Goal: Task Accomplishment & Management: Use online tool/utility

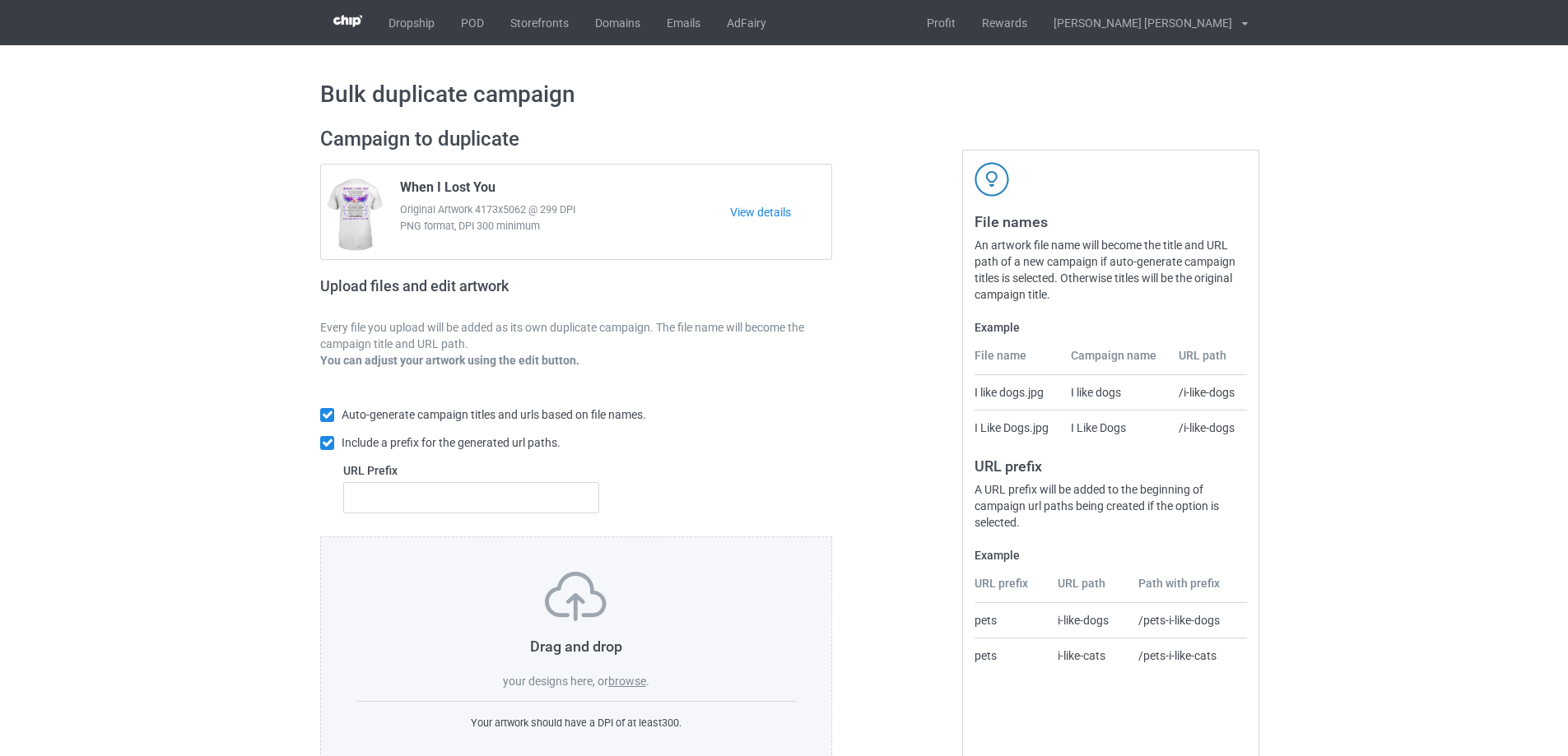
click at [626, 684] on label "browse" at bounding box center [627, 681] width 38 height 13
click at [0, 0] on input "browse" at bounding box center [0, 0] width 0 height 0
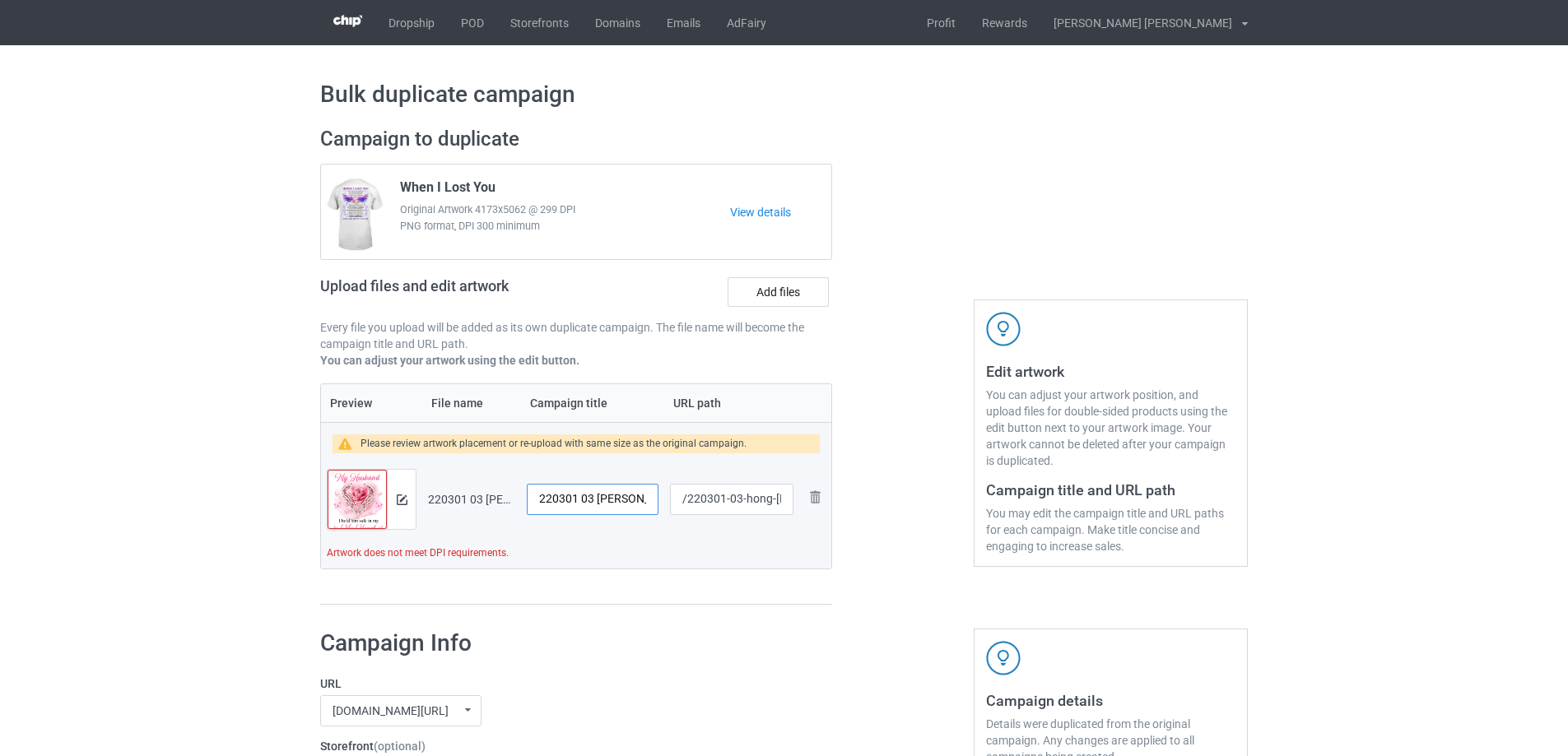
click at [640, 506] on input "220301 03 [PERSON_NAME]" at bounding box center [592, 499] width 131 height 31
type input "My husband in heaven"
drag, startPoint x: 740, startPoint y: 502, endPoint x: 783, endPoint y: 505, distance: 43.1
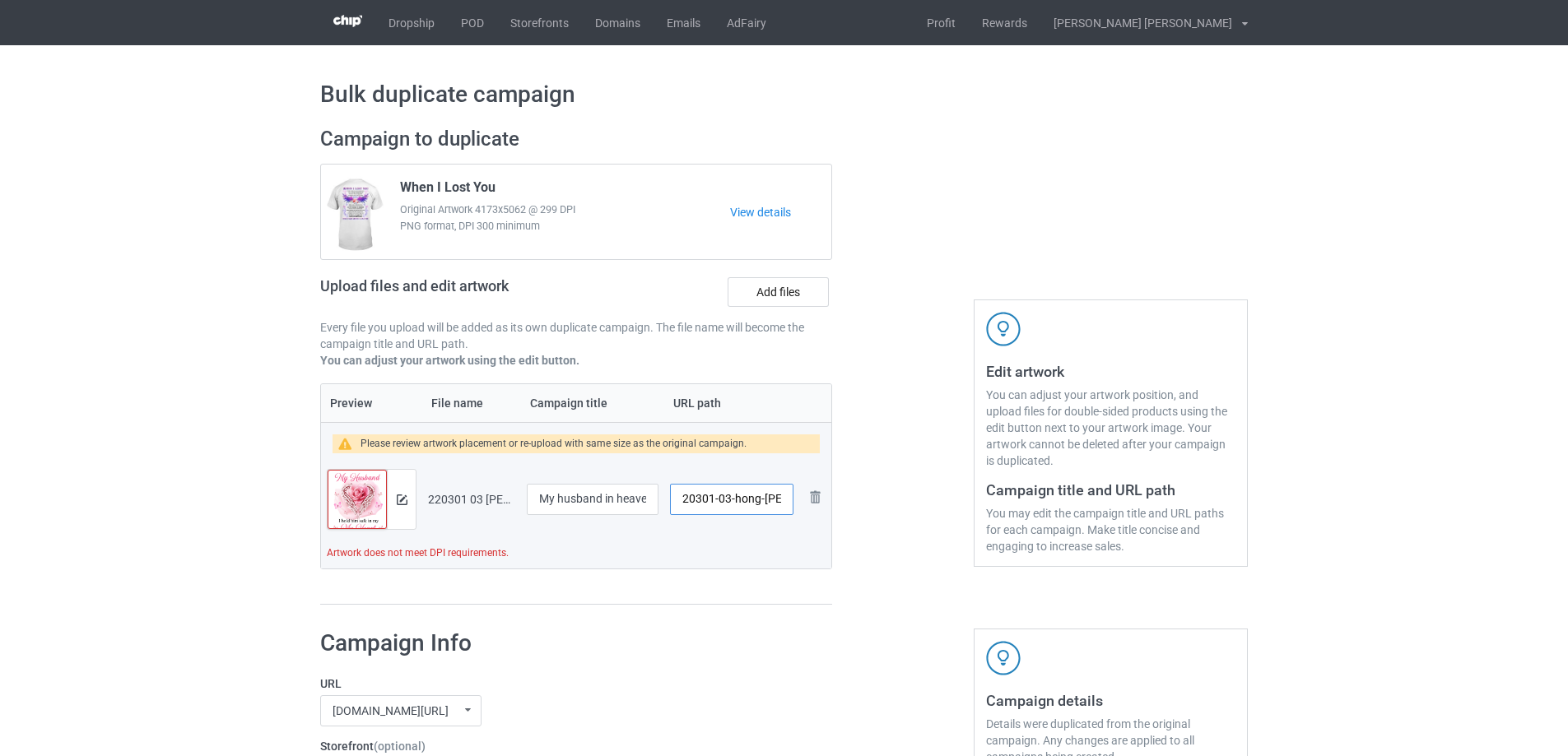
click at [783, 505] on input "/220301-03-hong-[PERSON_NAME]" at bounding box center [731, 499] width 123 height 31
click at [401, 502] on img at bounding box center [401, 500] width 10 height 10
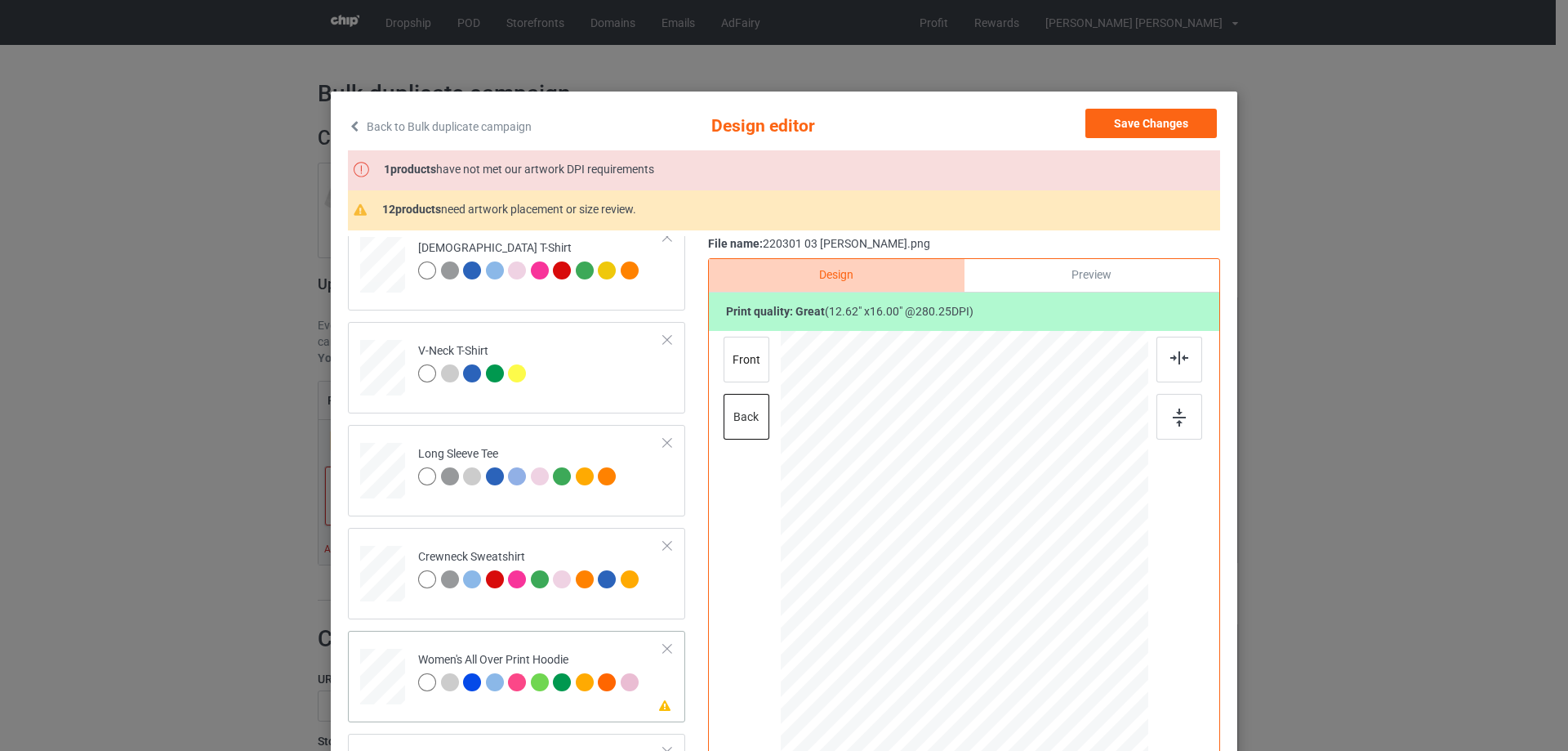
scroll to position [164, 0]
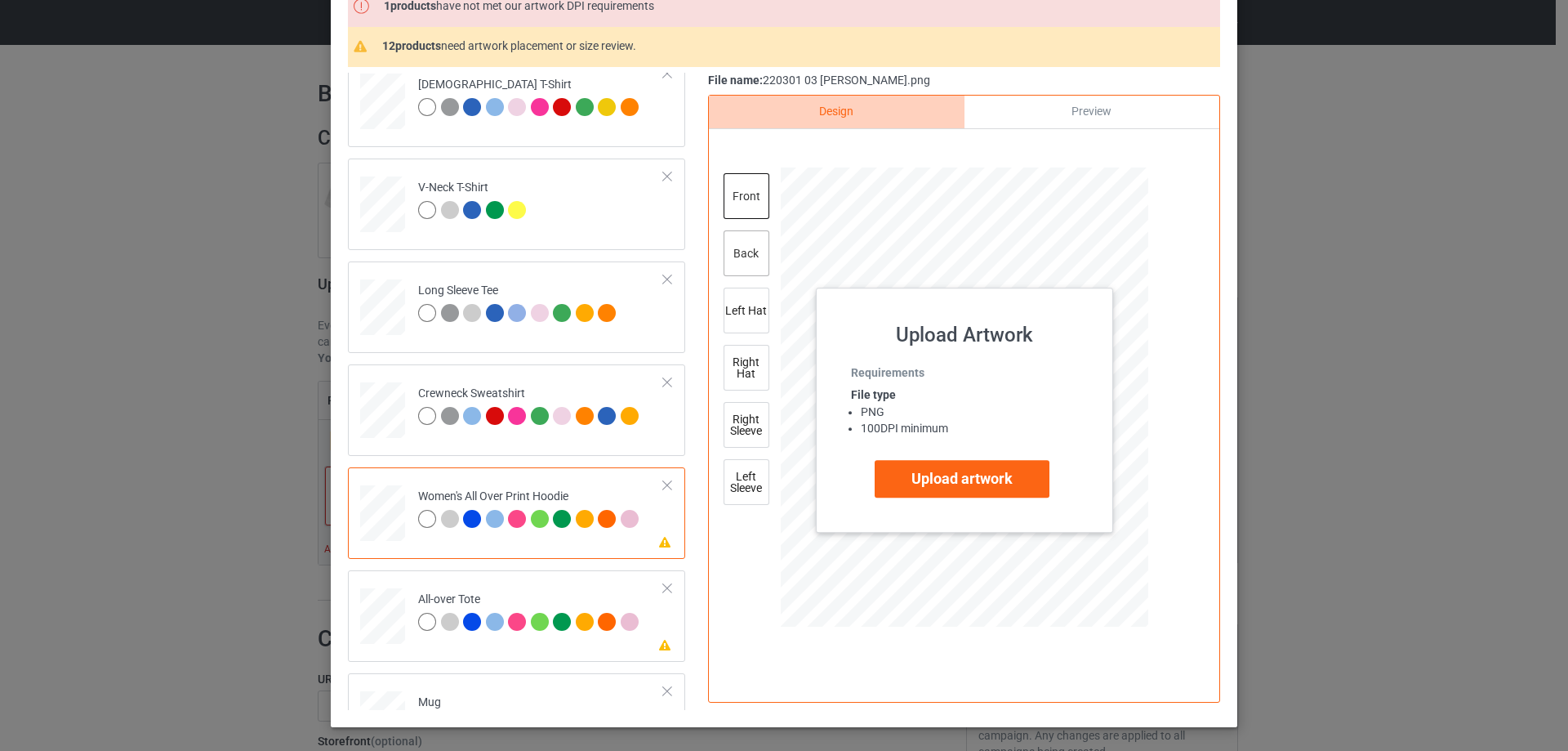
click at [739, 254] on div "back" at bounding box center [745, 253] width 45 height 45
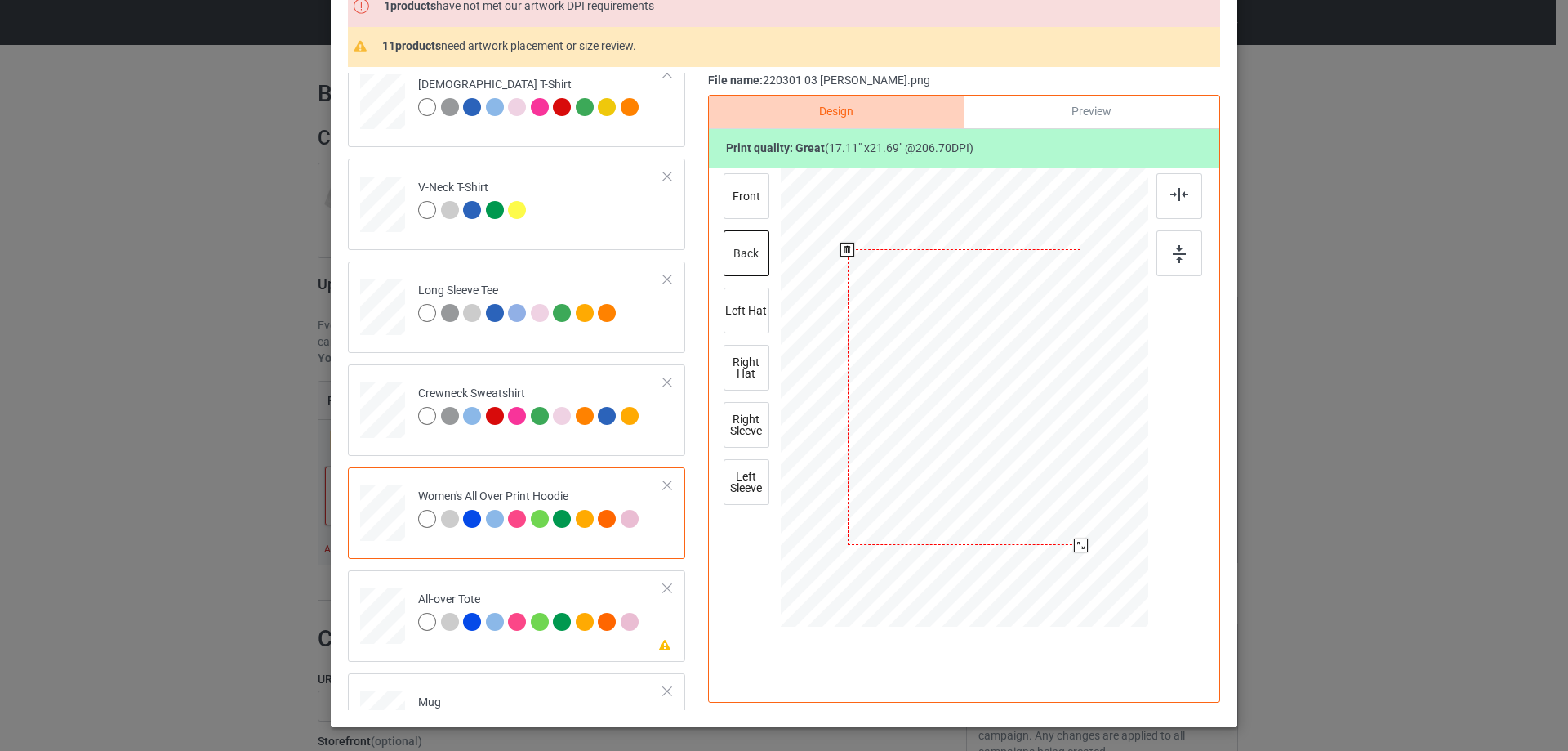
drag, startPoint x: 1071, startPoint y: 542, endPoint x: 1078, endPoint y: 550, distance: 10.6
click at [1078, 550] on div at bounding box center [1080, 545] width 14 height 14
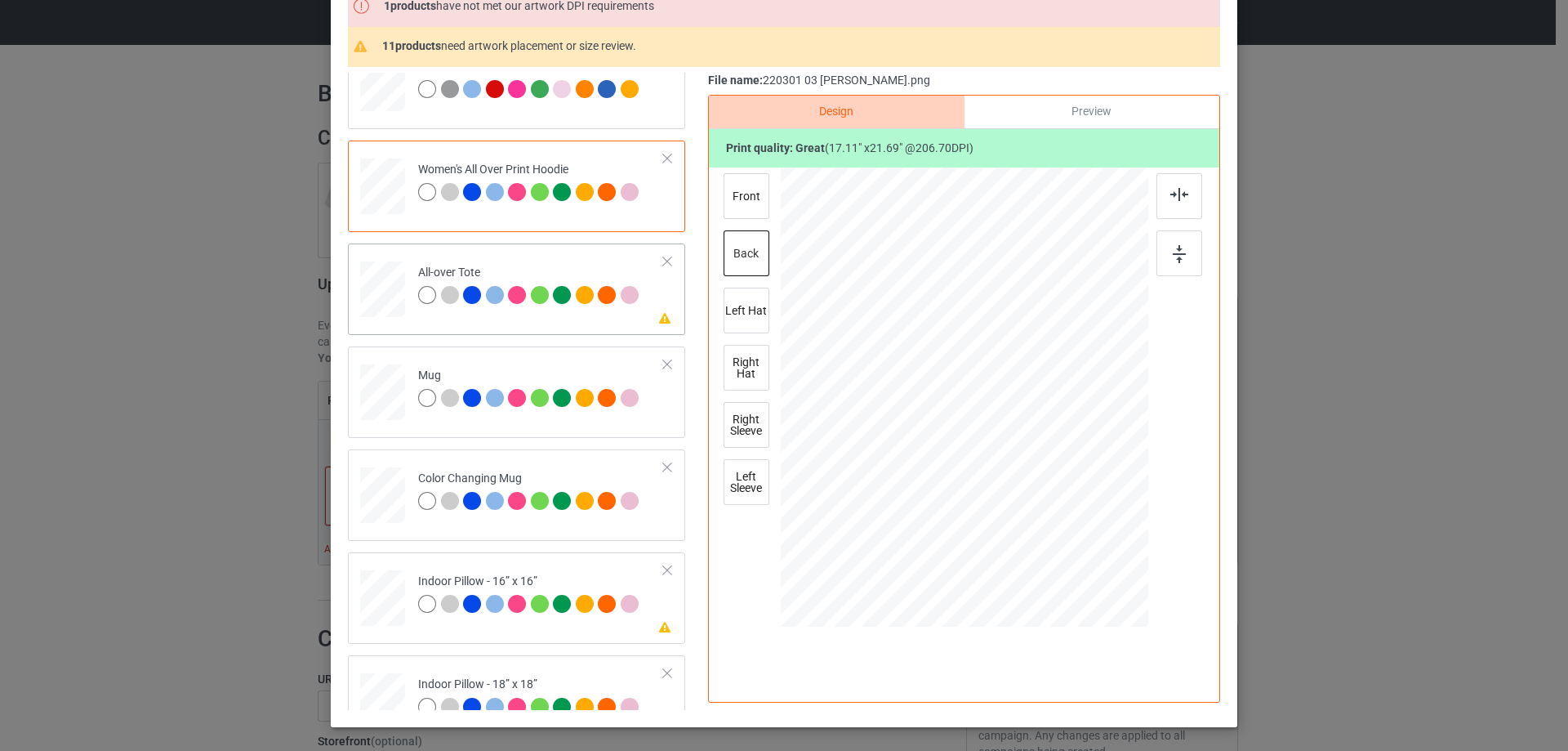
drag, startPoint x: 1073, startPoint y: 541, endPoint x: 462, endPoint y: 493, distance: 612.9
click at [1065, 536] on div at bounding box center [1072, 534] width 14 height 14
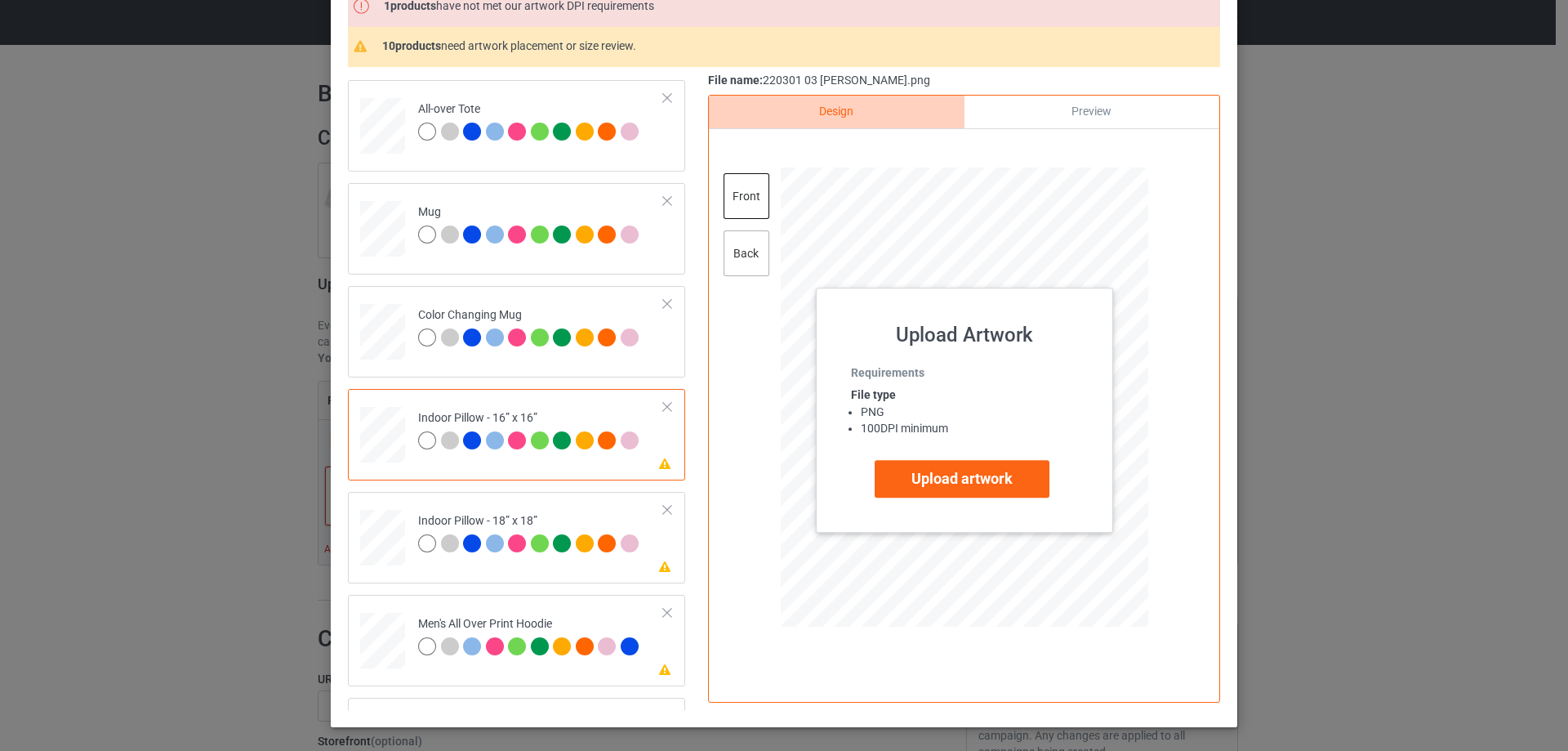
click at [736, 261] on div "back" at bounding box center [745, 253] width 45 height 45
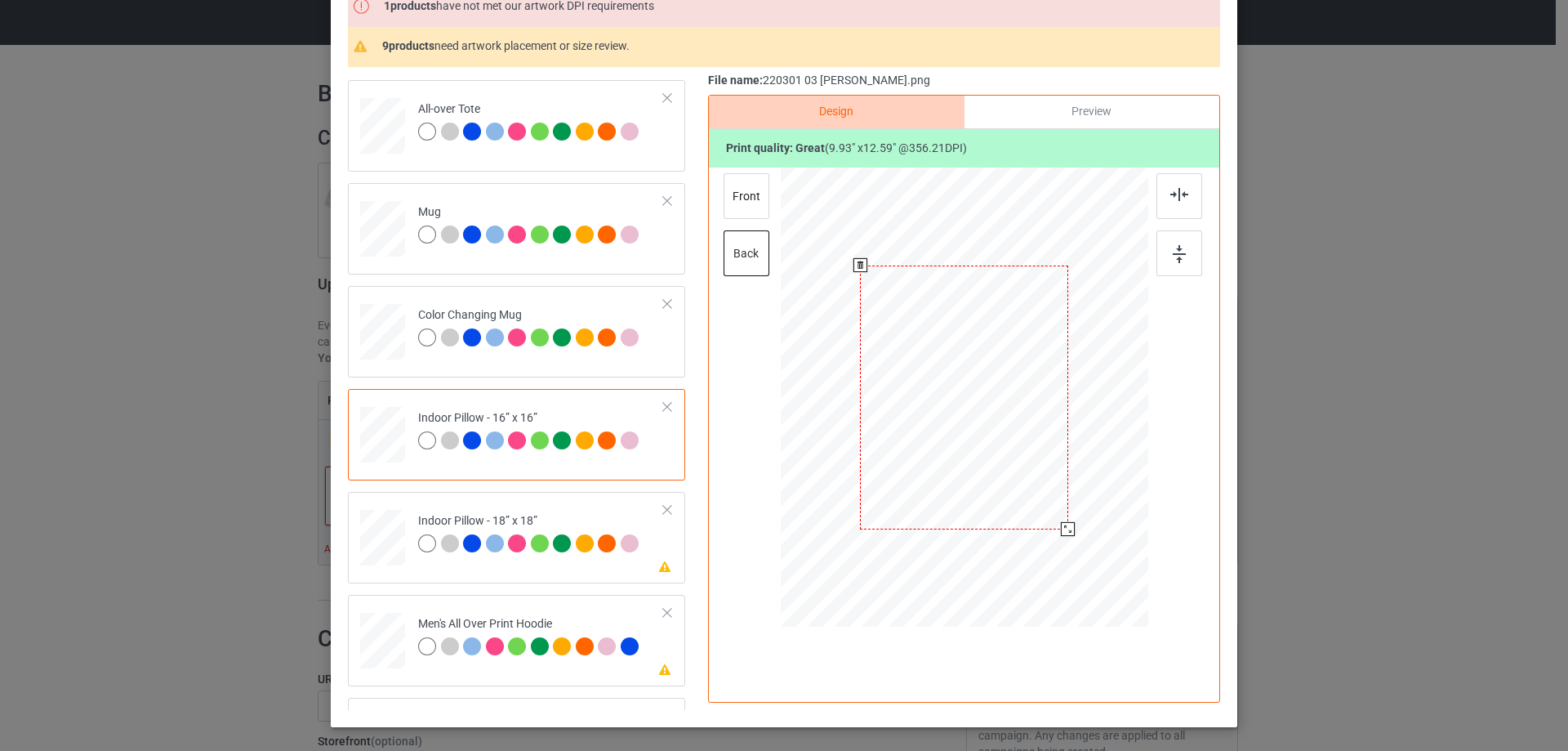
drag, startPoint x: 1071, startPoint y: 540, endPoint x: 487, endPoint y: 491, distance: 586.1
click at [1068, 529] on div at bounding box center [1068, 529] width 14 height 14
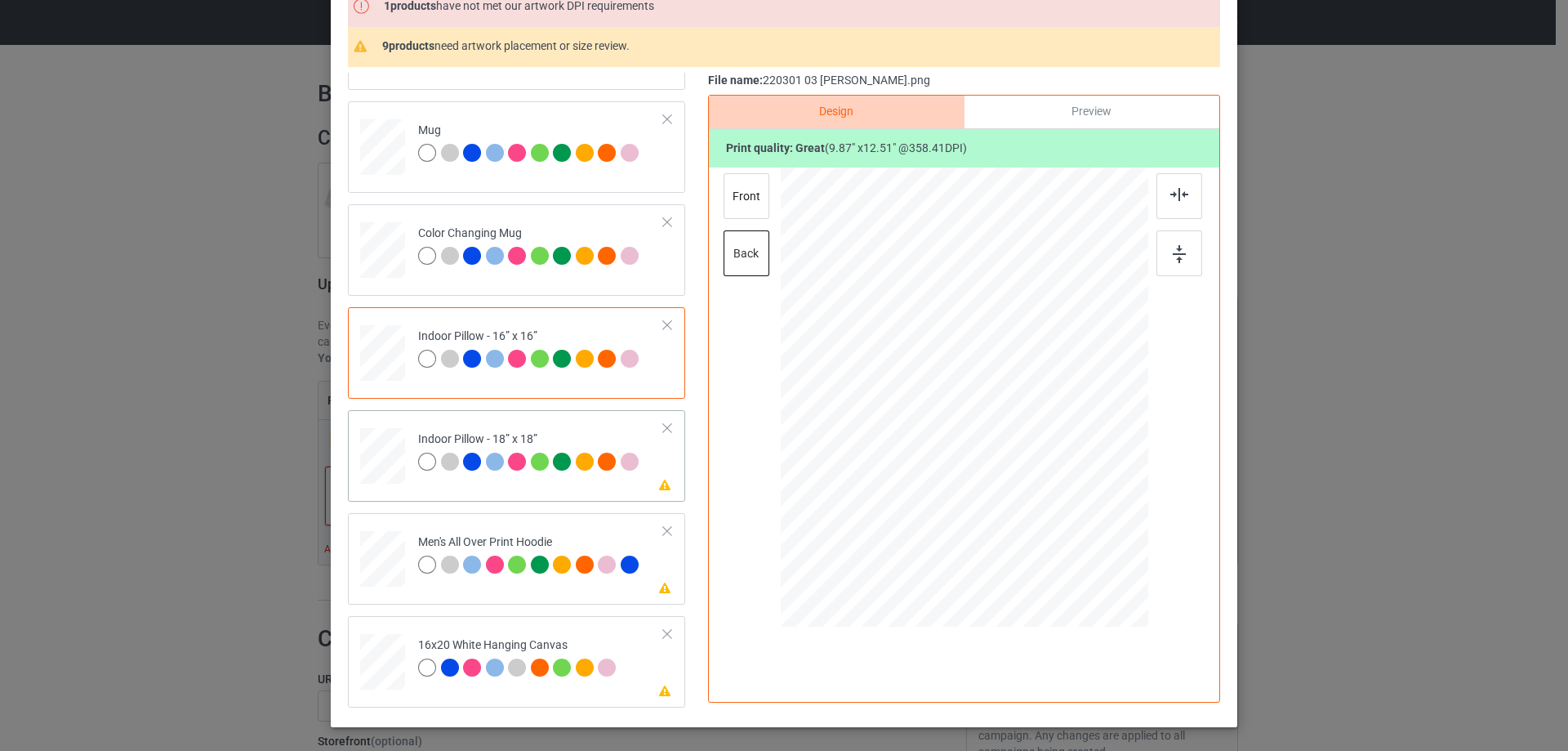
drag, startPoint x: 1069, startPoint y: 538, endPoint x: 1068, endPoint y: 526, distance: 12.0
click at [1068, 526] on div at bounding box center [1068, 529] width 14 height 14
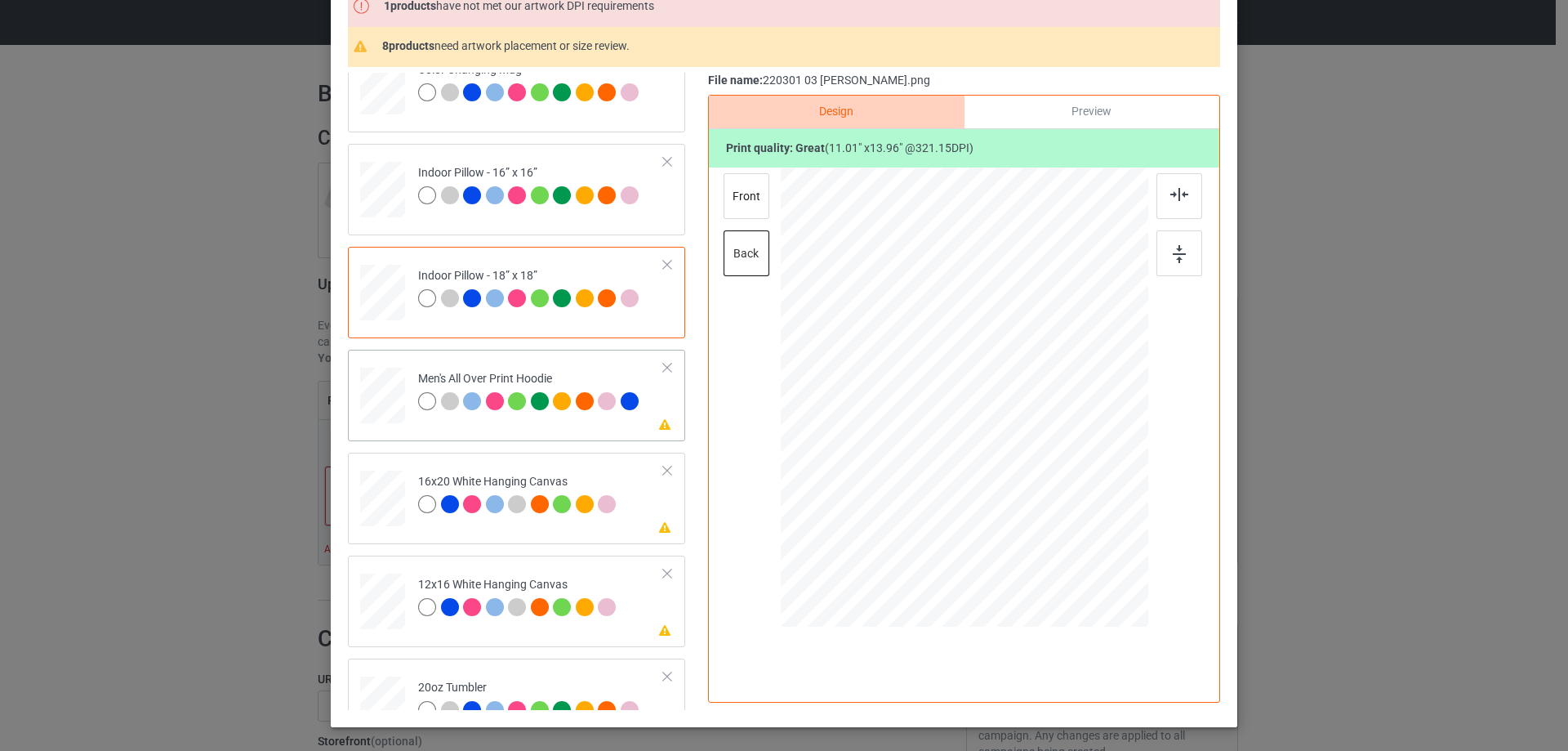
click at [1073, 543] on div at bounding box center [1078, 543] width 14 height 14
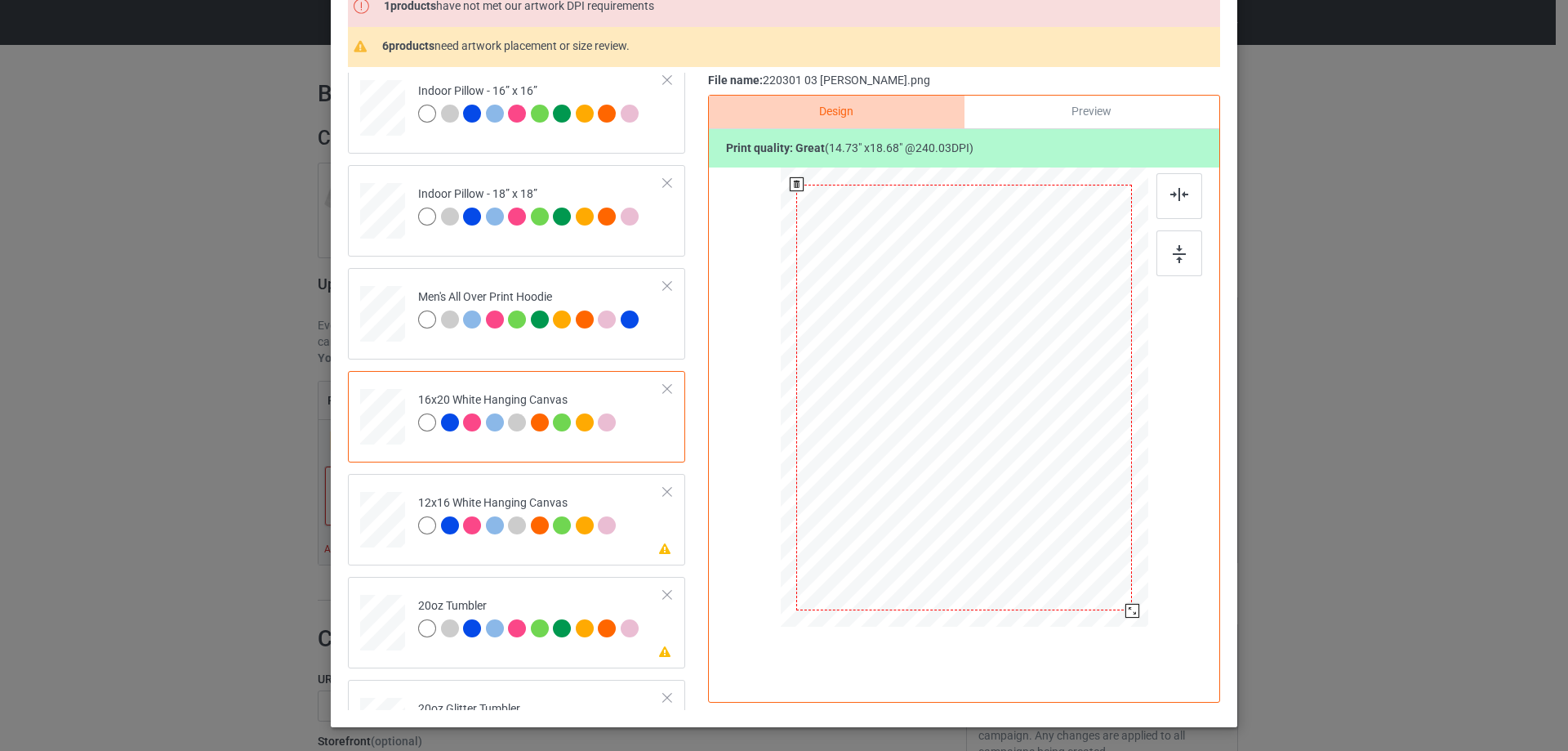
drag, startPoint x: 1116, startPoint y: 595, endPoint x: 1123, endPoint y: 610, distance: 16.6
click at [1125, 610] on div at bounding box center [1132, 610] width 14 height 14
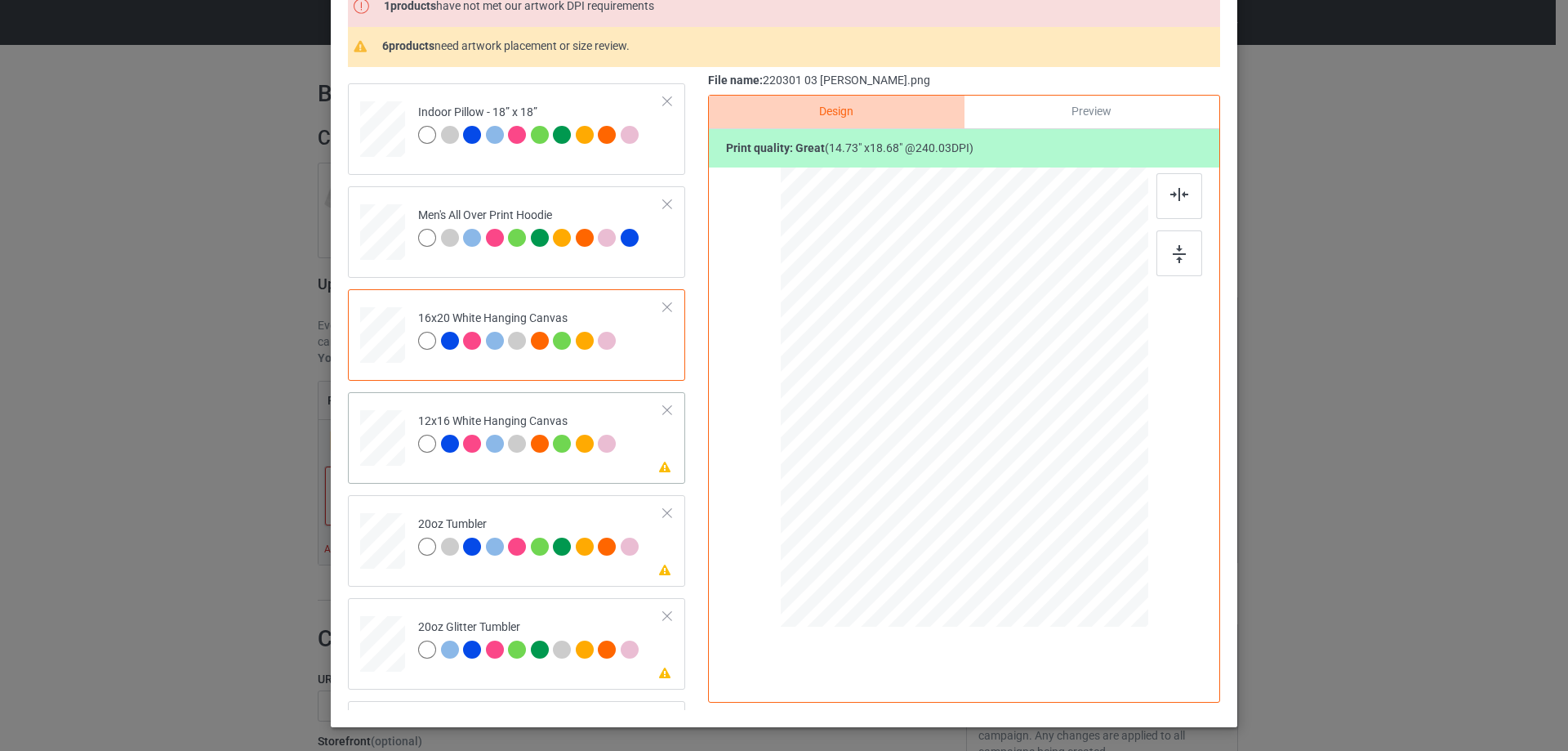
drag, startPoint x: 1111, startPoint y: 587, endPoint x: 1117, endPoint y: 598, distance: 12.5
click at [1117, 598] on div at bounding box center [1123, 599] width 14 height 14
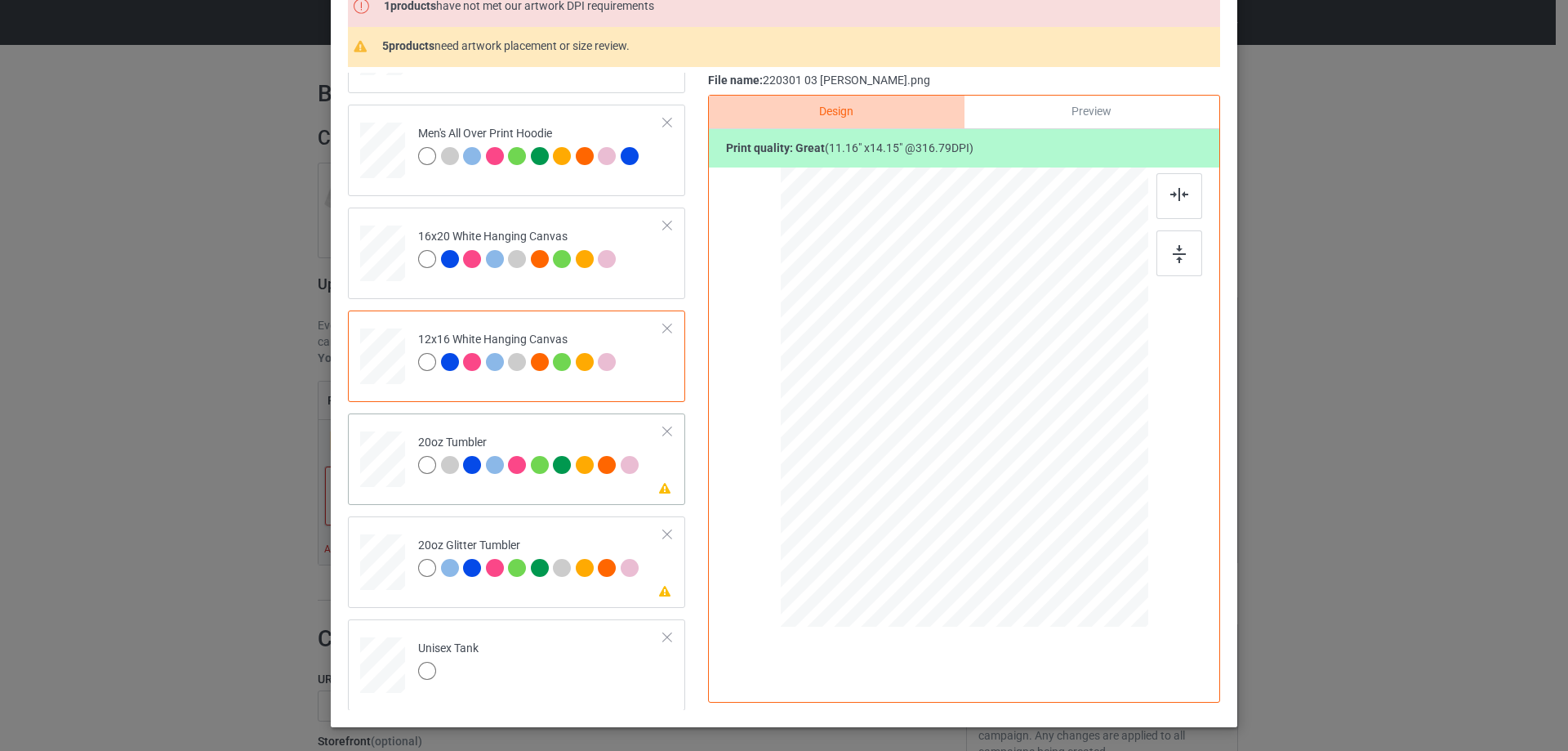
click at [938, 480] on div at bounding box center [944, 480] width 14 height 14
click at [943, 470] on div at bounding box center [949, 466] width 14 height 14
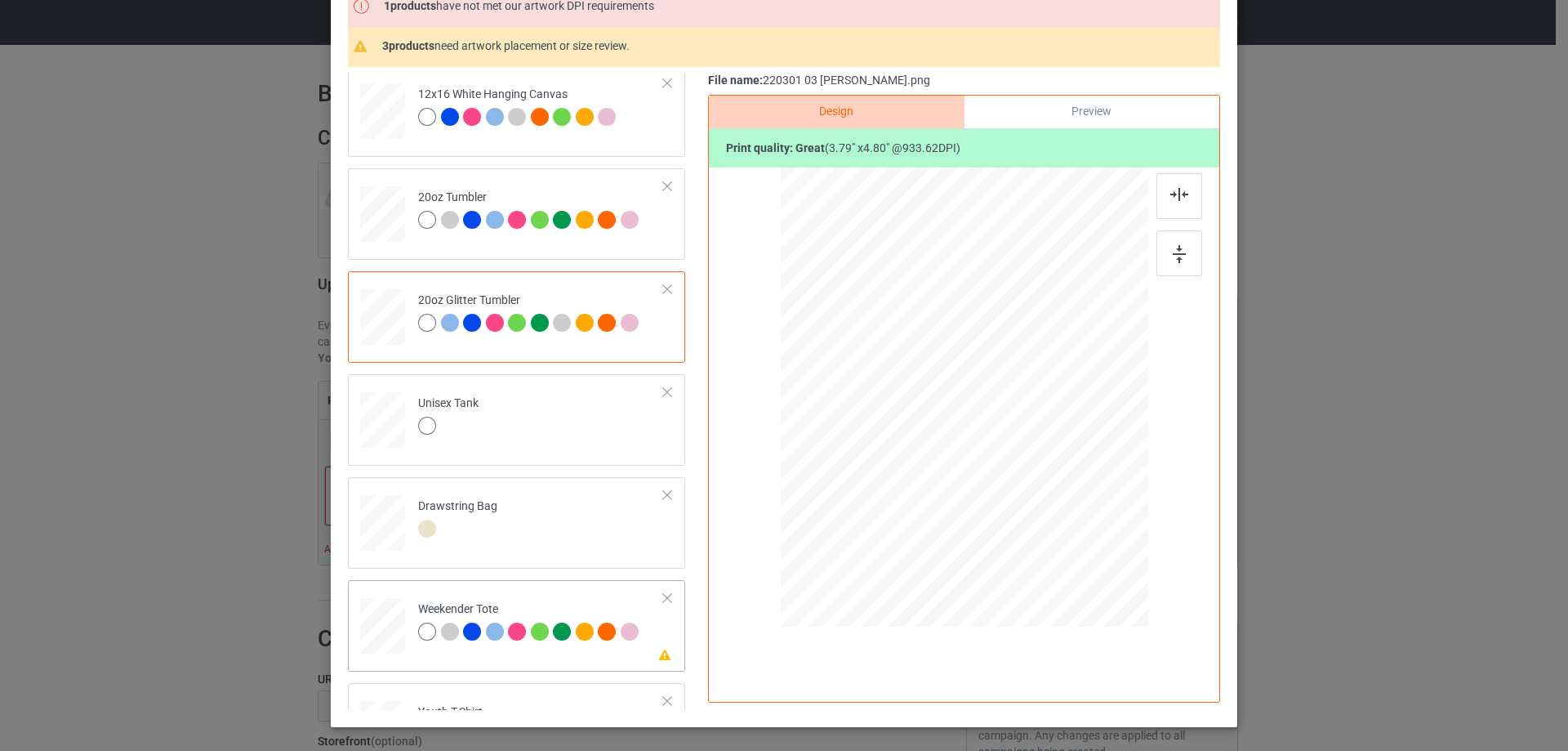
drag, startPoint x: 1070, startPoint y: 538, endPoint x: 1028, endPoint y: 483, distance: 69.2
click at [1028, 483] on div at bounding box center [1034, 486] width 14 height 14
click at [1020, 472] on div at bounding box center [966, 391] width 135 height 171
click at [1186, 189] on div at bounding box center [1179, 195] width 45 height 45
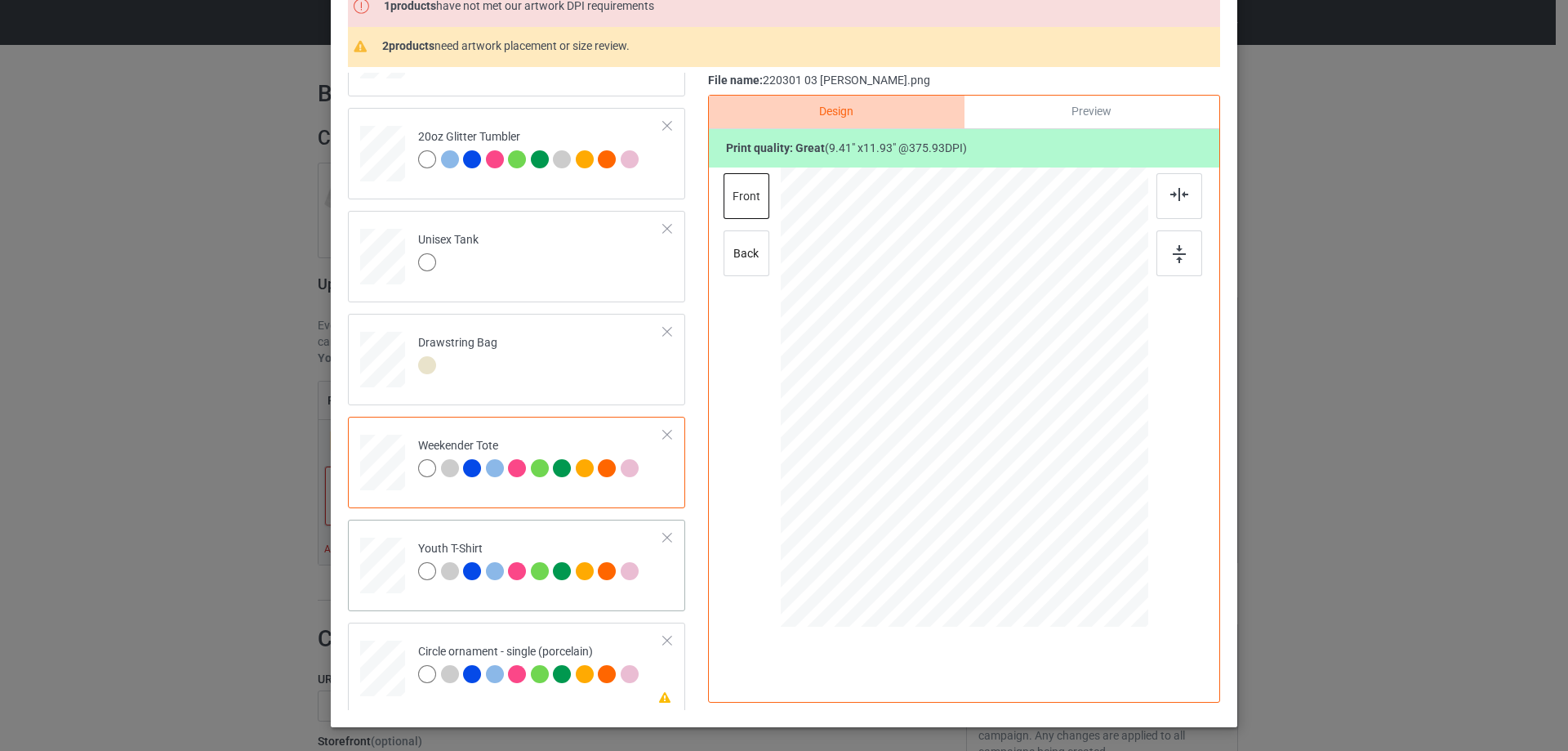
scroll to position [1879, 0]
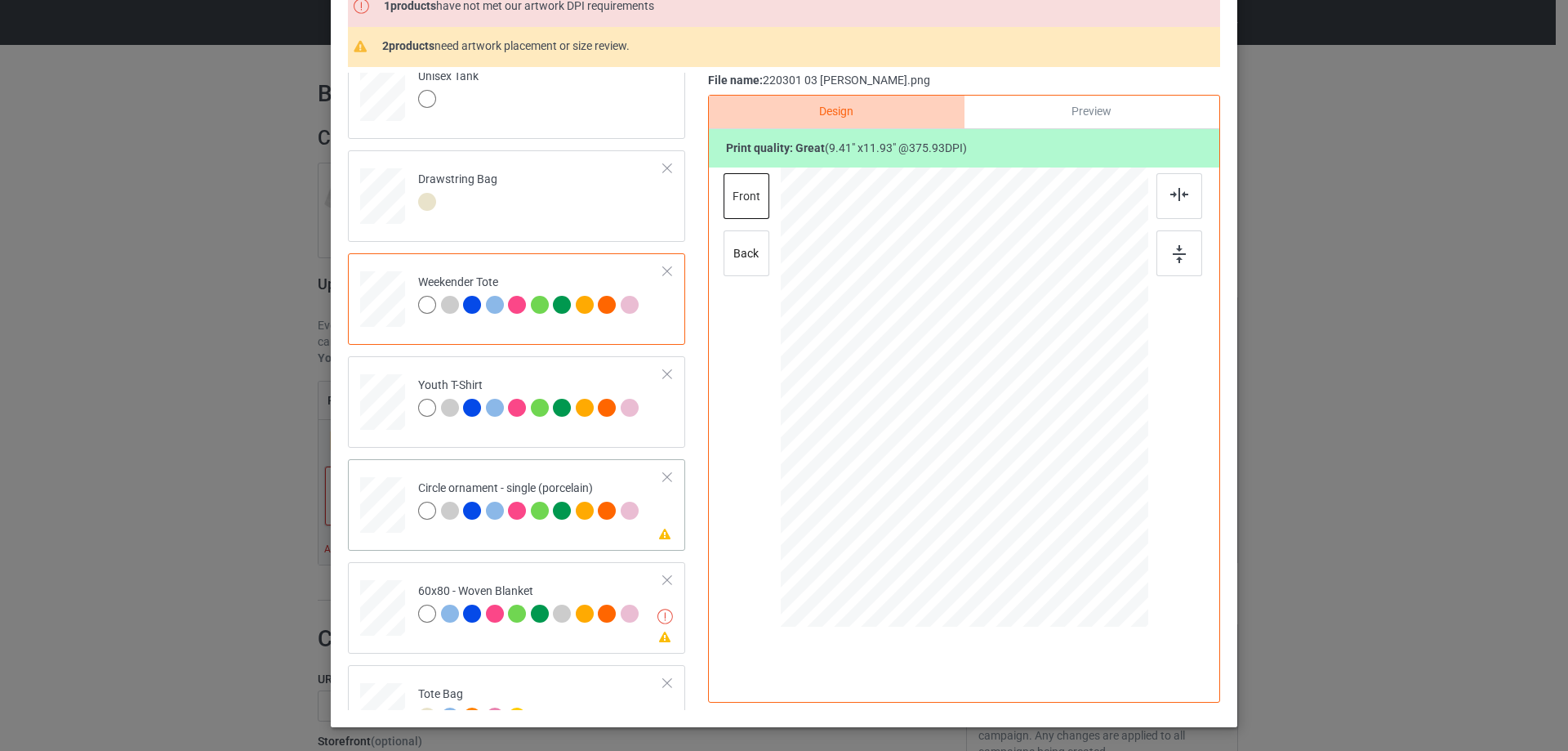
drag, startPoint x: 1057, startPoint y: 534, endPoint x: 1064, endPoint y: 540, distance: 9.2
click at [1064, 540] on div at bounding box center [1069, 538] width 14 height 14
click at [1037, 514] on div at bounding box center [967, 407] width 211 height 267
click at [1177, 201] on img at bounding box center [1179, 194] width 18 height 13
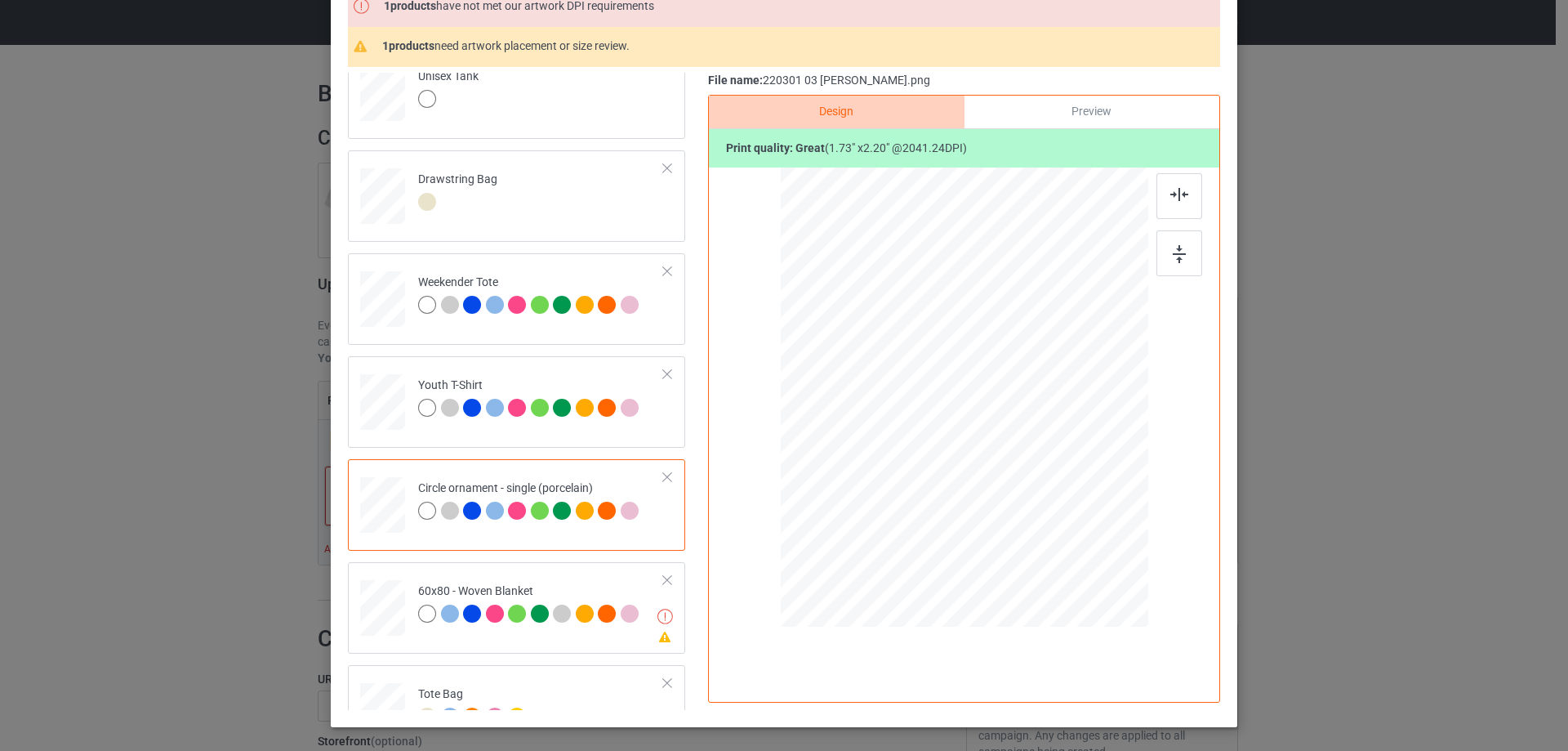
scroll to position [1926, 0]
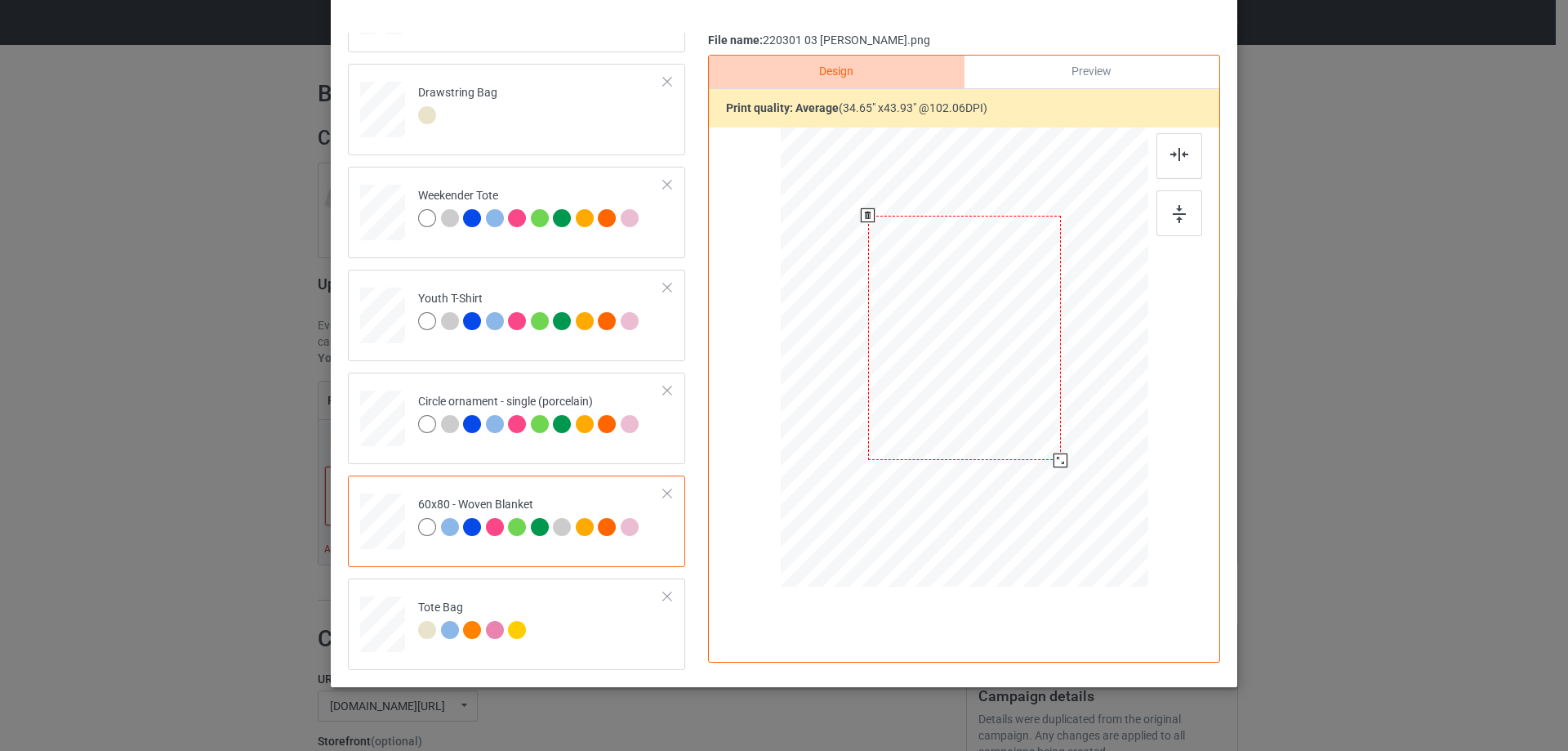
drag, startPoint x: 1068, startPoint y: 514, endPoint x: 1062, endPoint y: 496, distance: 19.0
click at [1062, 496] on div at bounding box center [964, 357] width 334 height 445
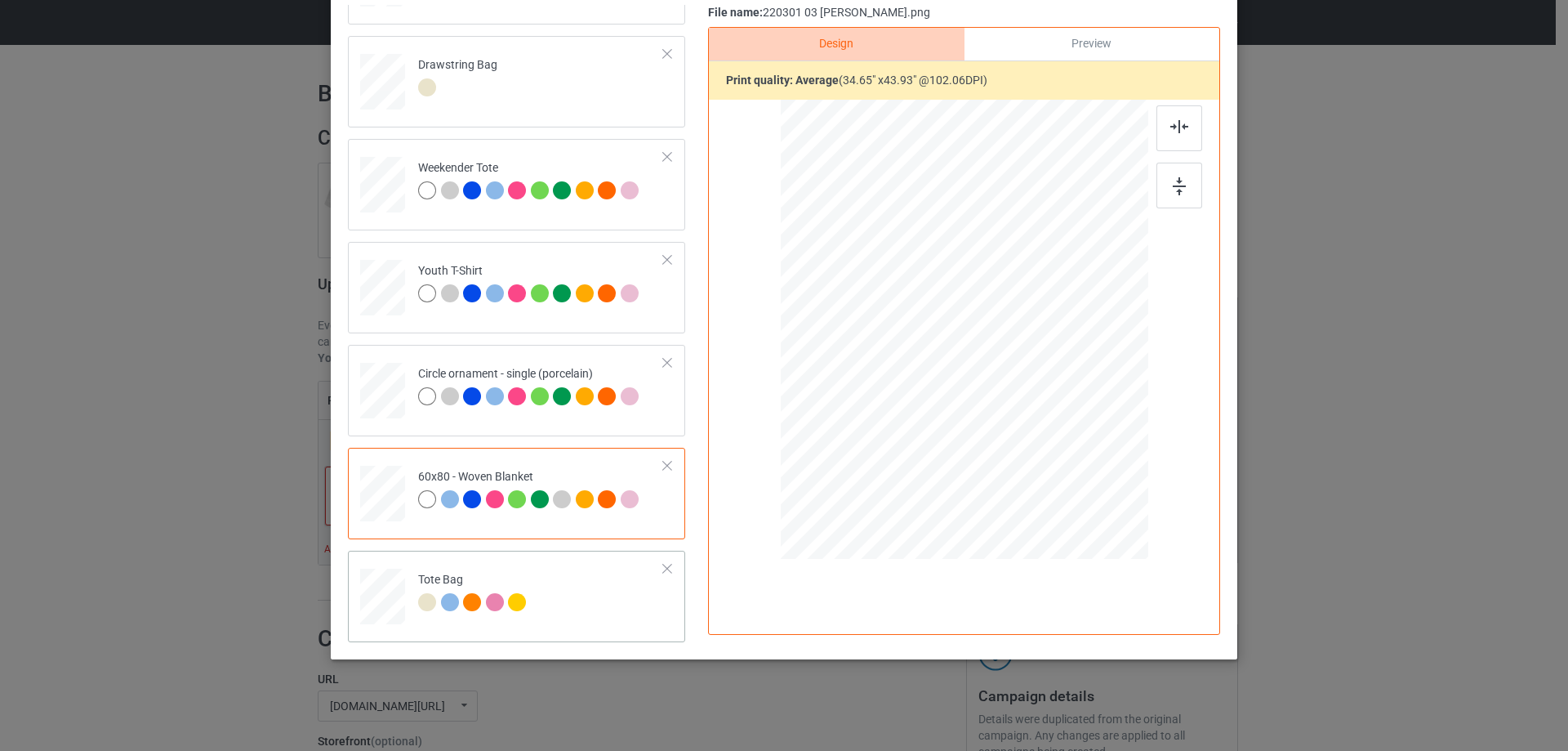
click at [519, 612] on div at bounding box center [519, 604] width 23 height 23
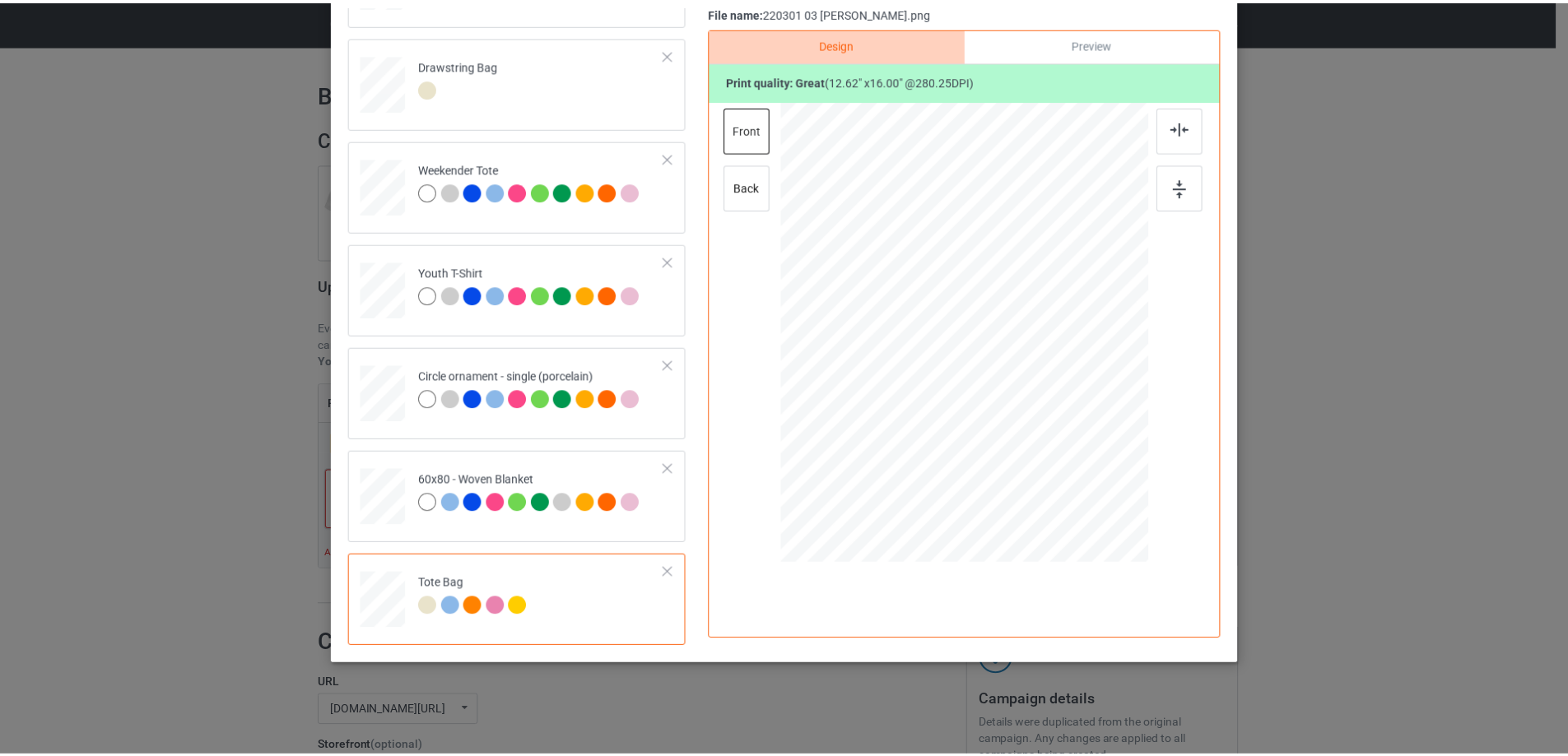
scroll to position [0, 0]
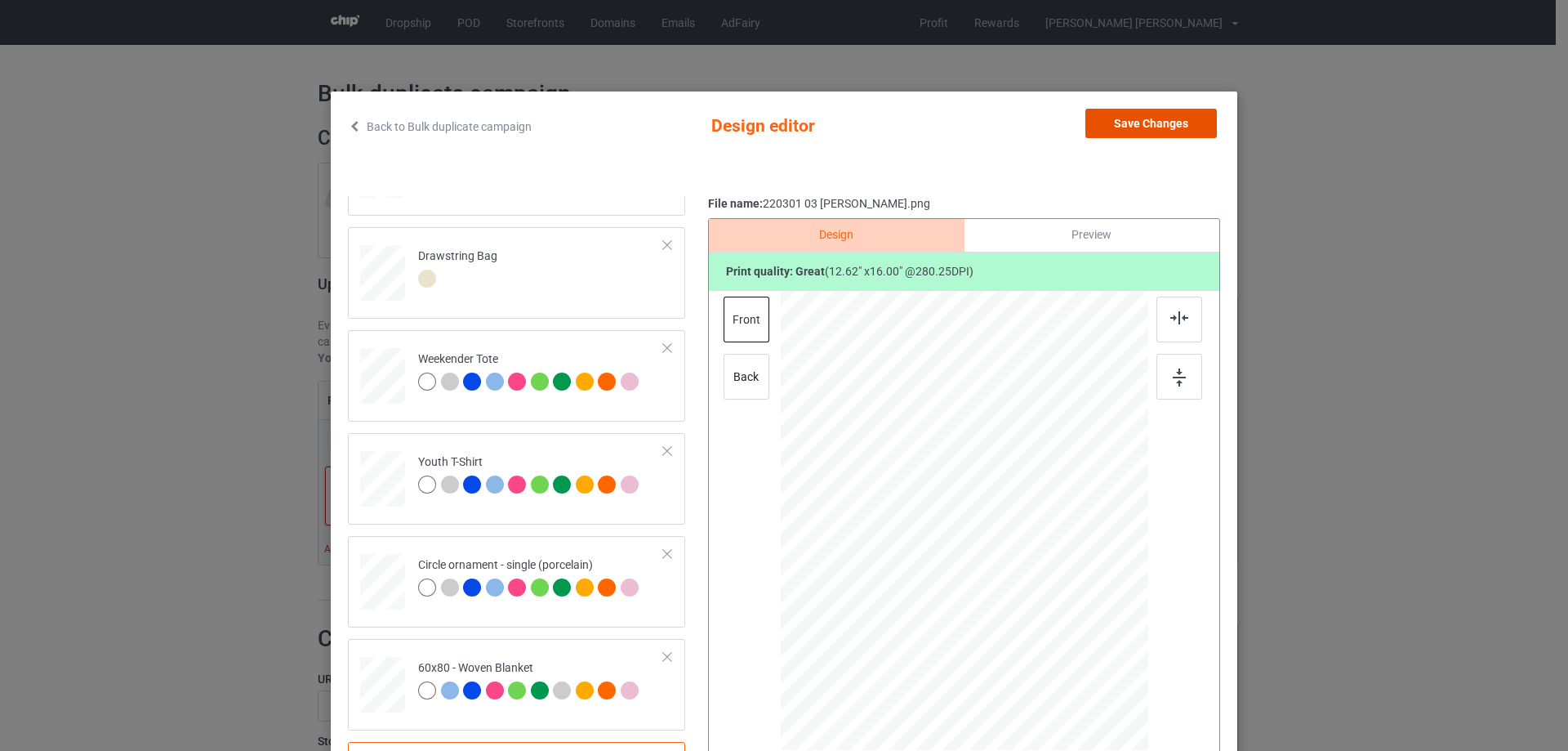
click at [1183, 125] on button "Save Changes" at bounding box center [1151, 123] width 131 height 29
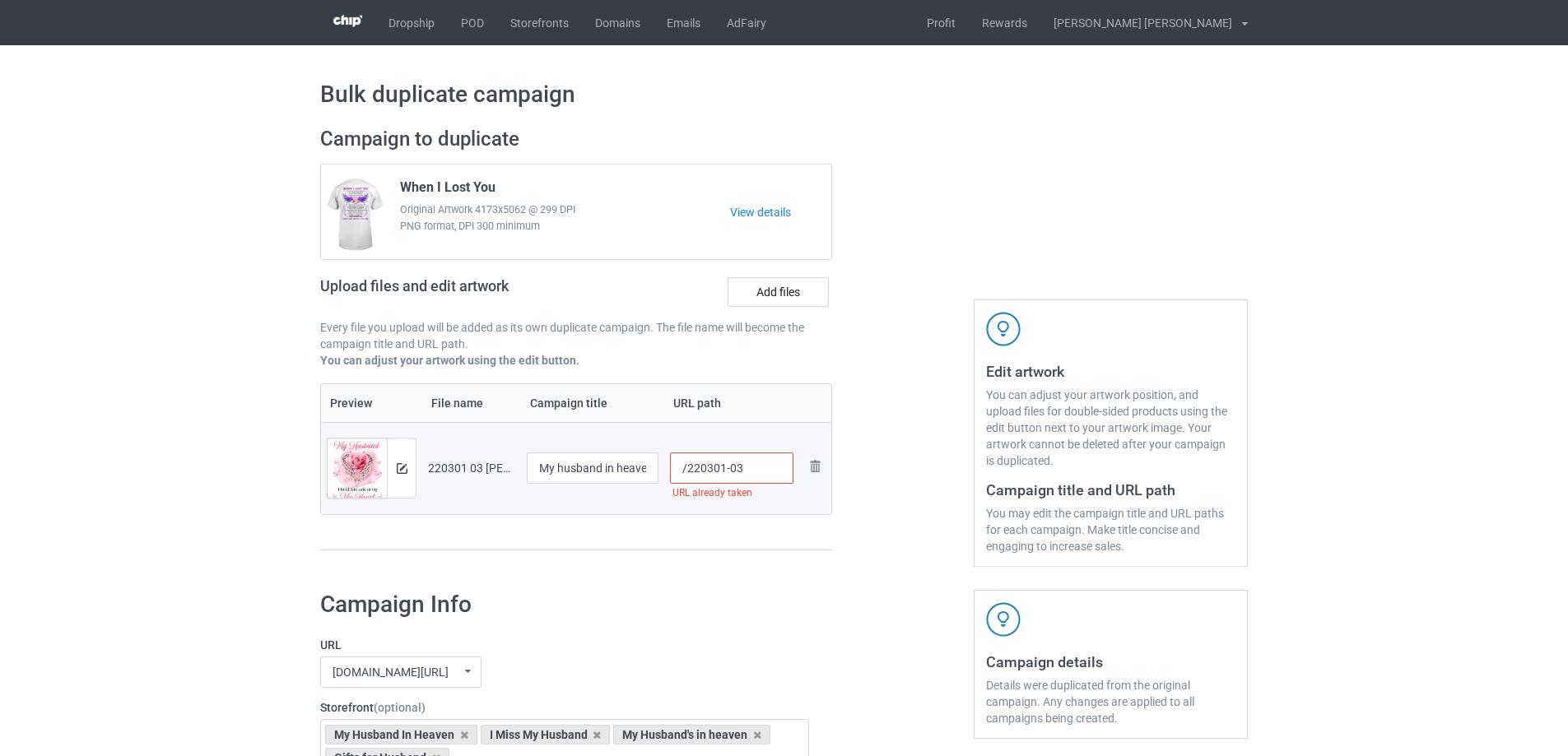
click at [736, 471] on input "/220301-03" at bounding box center [732, 468] width 124 height 31
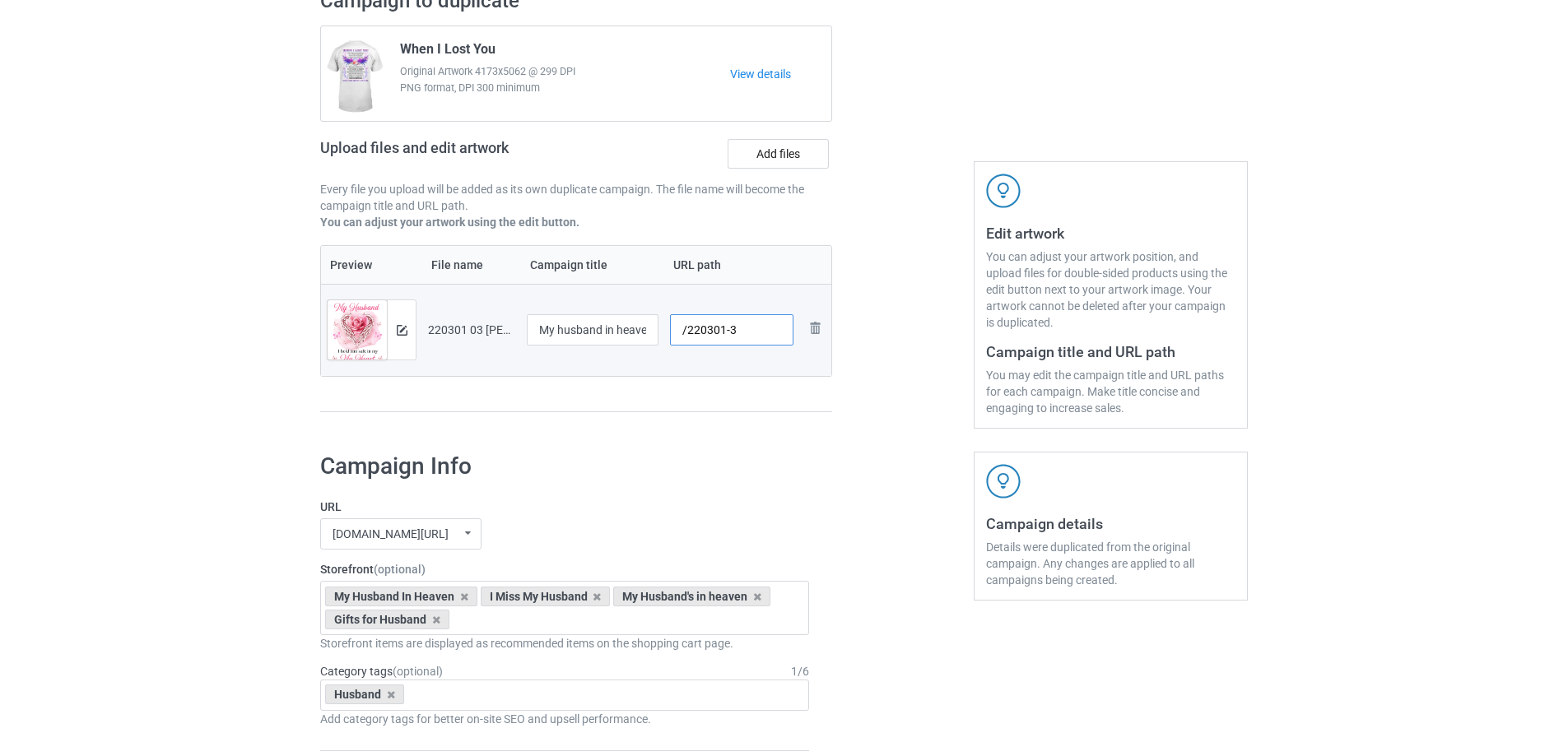
scroll to position [1379, 0]
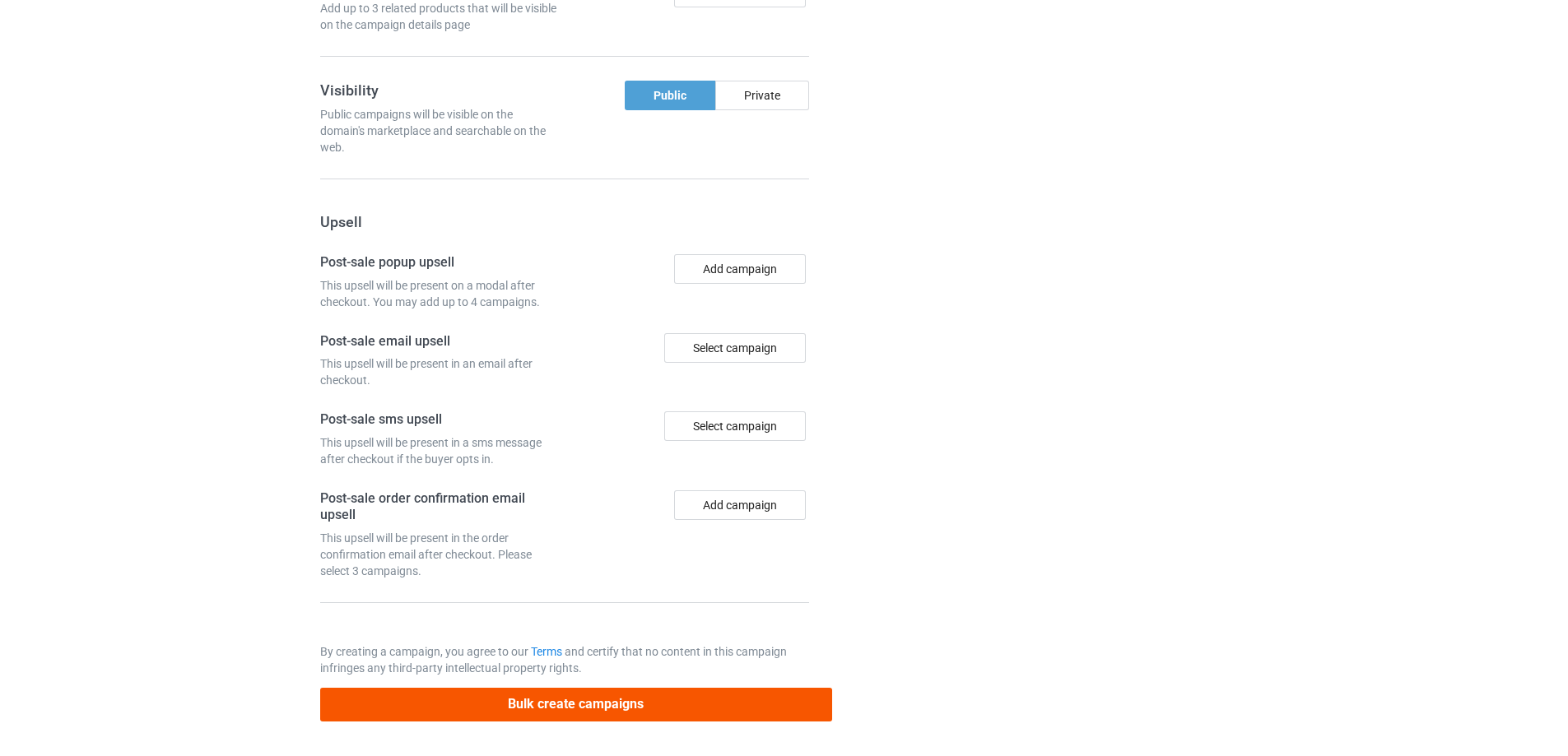
type input "/220301-3"
click at [616, 698] on button "Bulk create campaigns" at bounding box center [576, 704] width 512 height 34
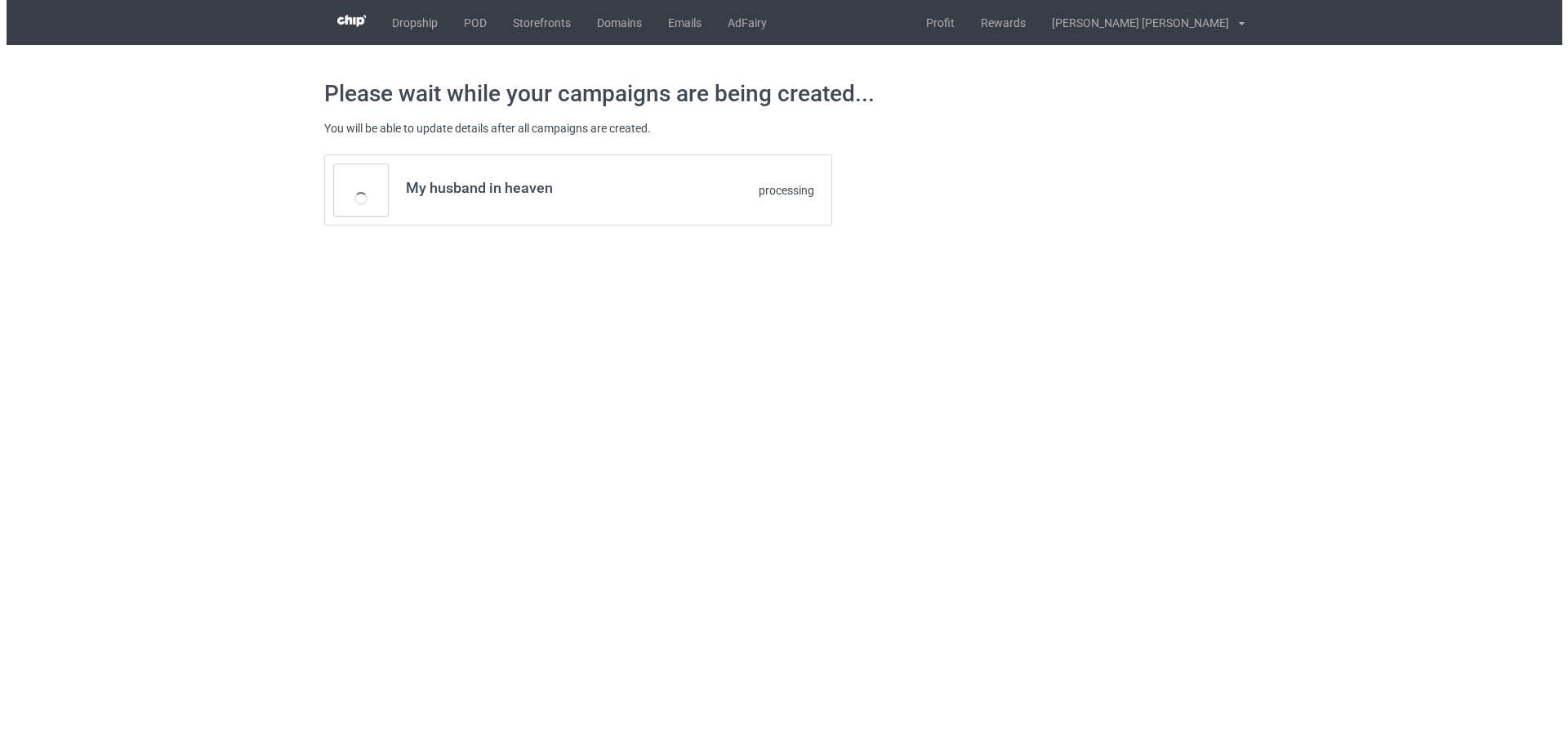
scroll to position [0, 0]
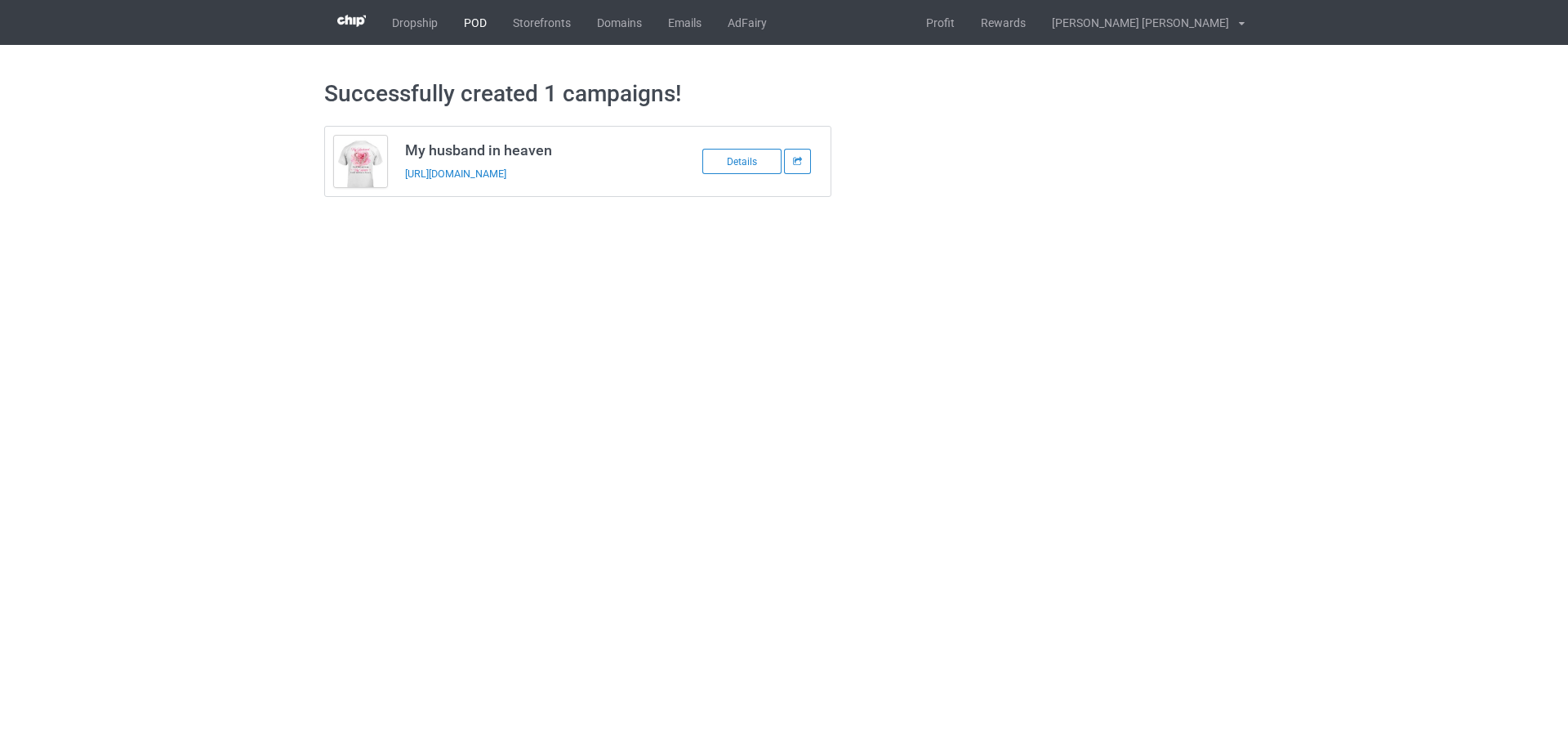
click at [471, 25] on link "POD" at bounding box center [475, 22] width 49 height 45
